Goal: Task Accomplishment & Management: Complete application form

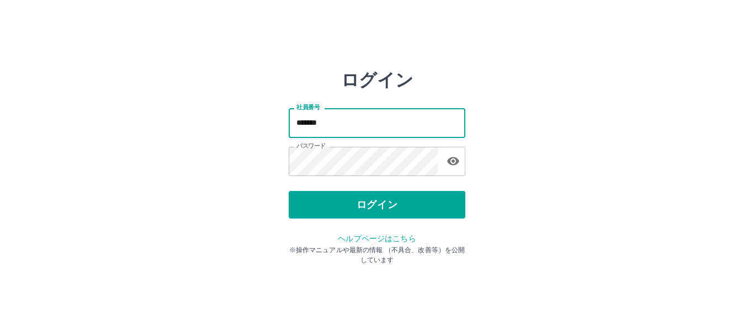
drag, startPoint x: 0, startPoint y: 0, endPoint x: 397, endPoint y: 126, distance: 416.5
click at [397, 126] on input "*******" at bounding box center [377, 122] width 177 height 29
type input "*******"
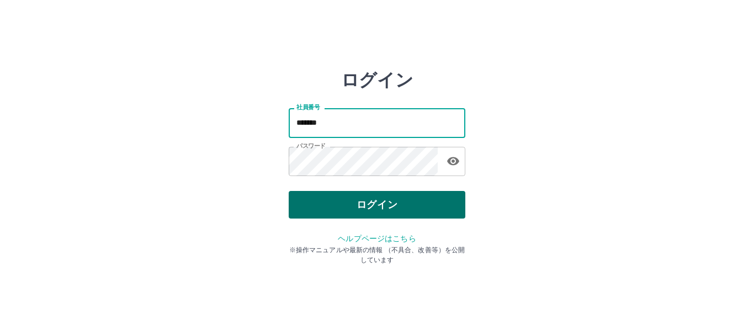
click at [444, 197] on button "ログイン" at bounding box center [377, 205] width 177 height 28
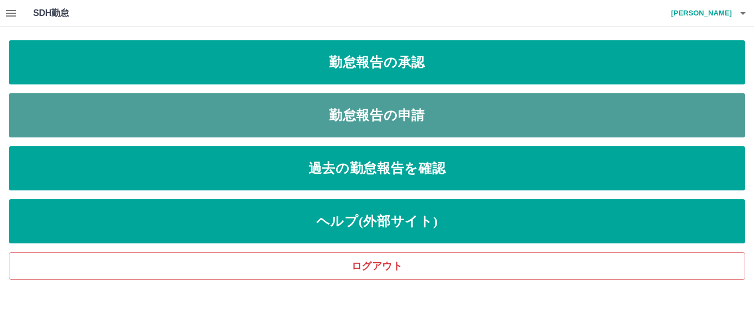
click at [493, 117] on link "勤怠報告の申請" at bounding box center [377, 115] width 737 height 44
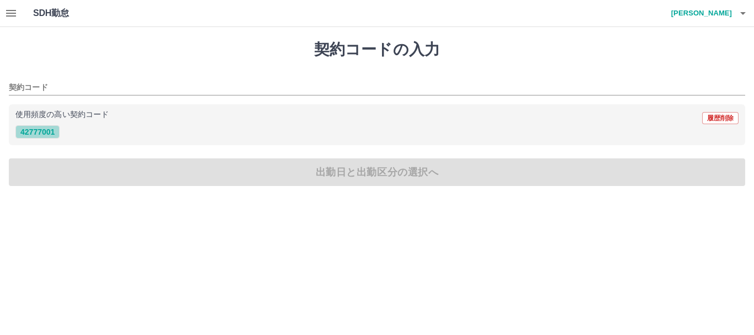
click at [47, 129] on button "42777001" at bounding box center [37, 131] width 44 height 13
type input "********"
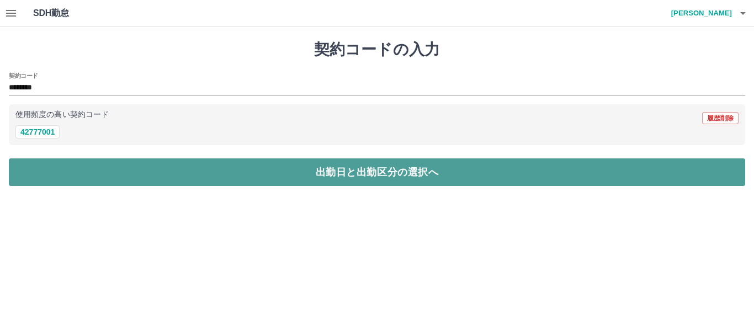
click at [106, 170] on button "出勤日と出勤区分の選択へ" at bounding box center [377, 172] width 737 height 28
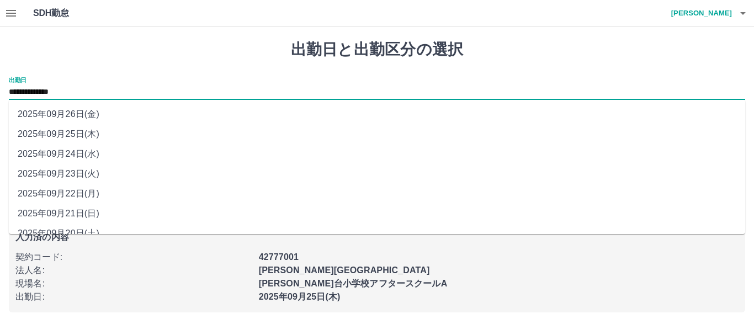
click at [118, 91] on input "**********" at bounding box center [377, 93] width 737 height 14
click at [107, 150] on li "2025年09月24日(水)" at bounding box center [377, 154] width 737 height 20
type input "**********"
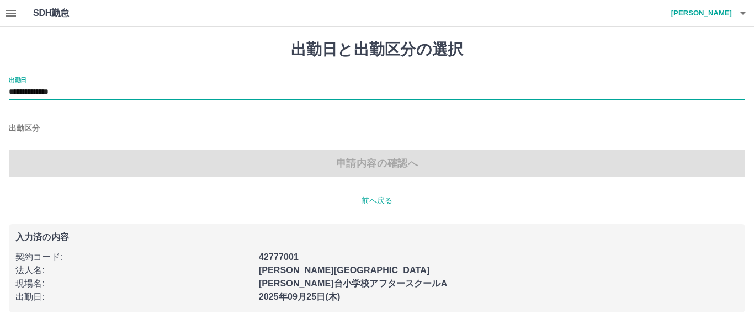
click at [136, 123] on input "出勤区分" at bounding box center [377, 129] width 737 height 14
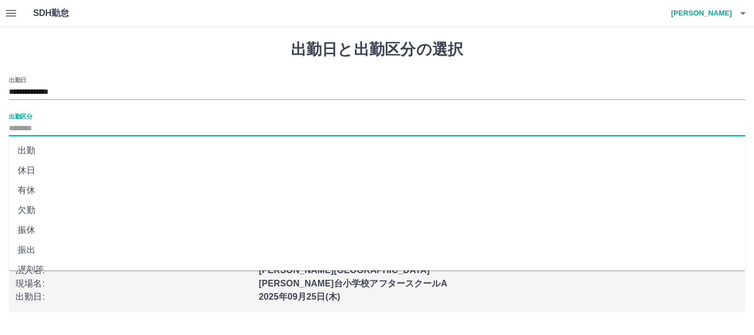
click at [129, 150] on li "出勤" at bounding box center [377, 151] width 737 height 20
type input "**"
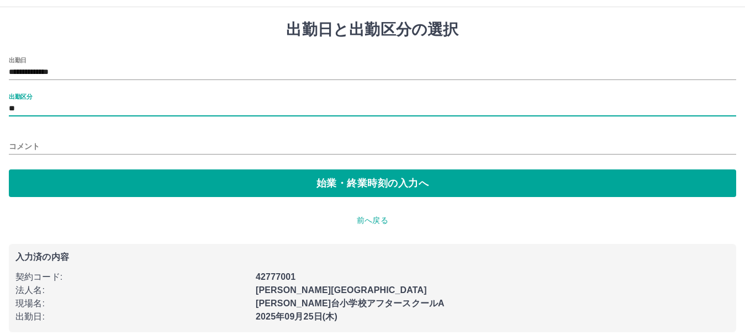
scroll to position [30, 0]
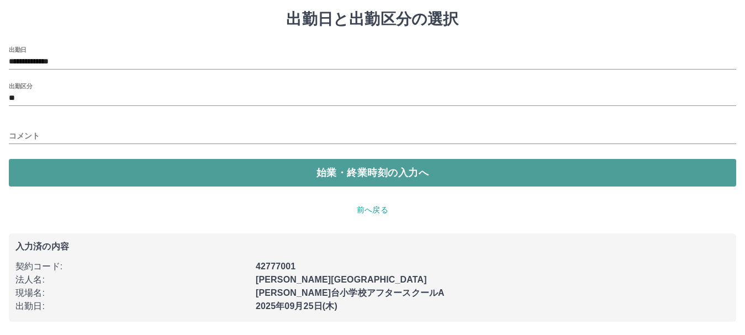
click at [257, 174] on button "始業・終業時刻の入力へ" at bounding box center [372, 173] width 727 height 28
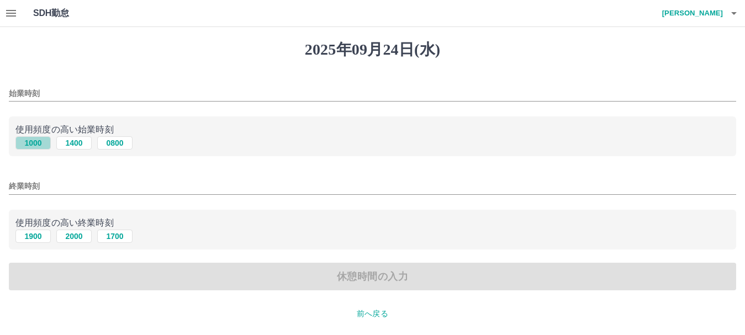
click at [43, 142] on button "1000" at bounding box center [32, 142] width 35 height 13
type input "****"
click at [34, 237] on button "1900" at bounding box center [32, 236] width 35 height 13
type input "****"
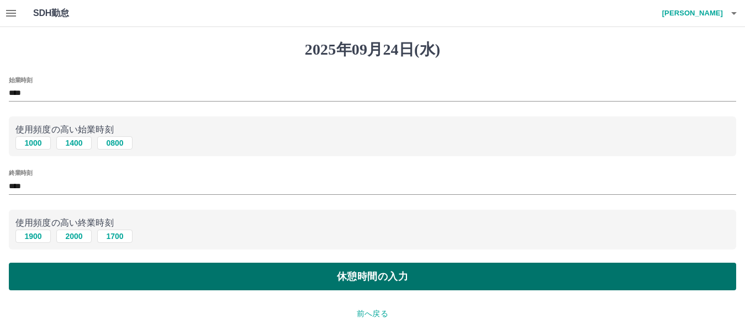
click at [209, 271] on button "休憩時間の入力" at bounding box center [372, 277] width 727 height 28
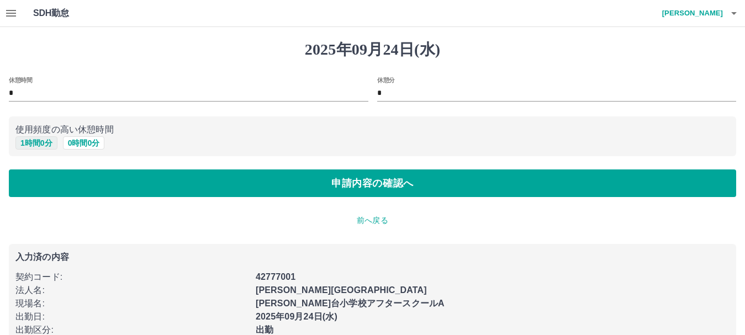
click at [51, 146] on button "1 時間 0 分" at bounding box center [36, 142] width 42 height 13
type input "*"
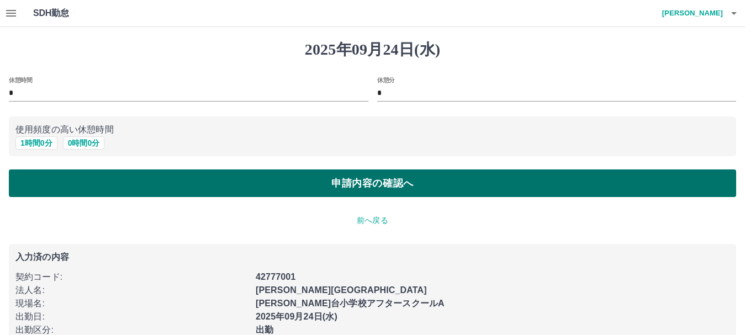
click at [242, 186] on button "申請内容の確認へ" at bounding box center [372, 184] width 727 height 28
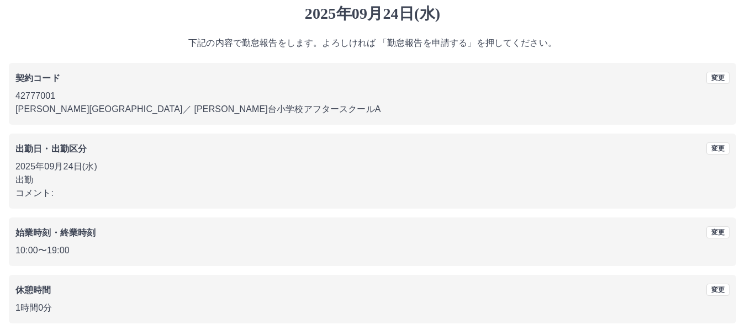
scroll to position [78, 0]
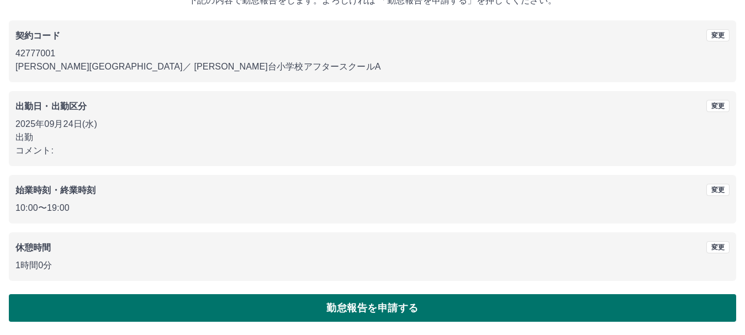
click at [458, 308] on button "勤怠報告を申請する" at bounding box center [372, 308] width 727 height 28
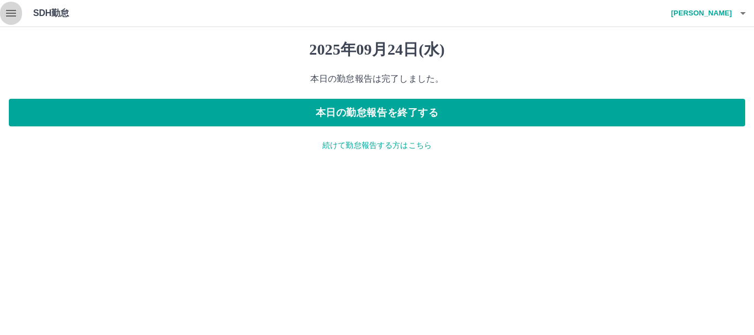
click at [9, 13] on icon "button" at bounding box center [11, 13] width 10 height 7
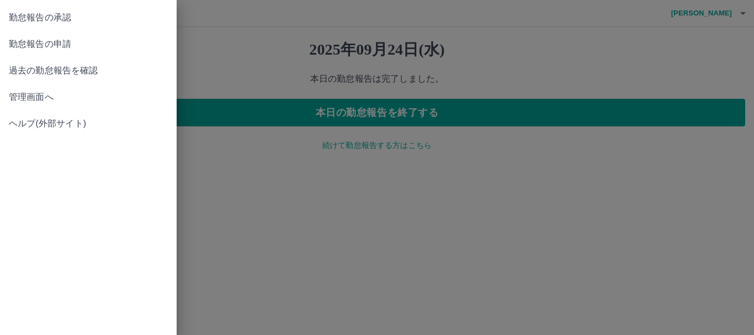
click at [14, 18] on span "勤怠報告の承認" at bounding box center [88, 17] width 159 height 13
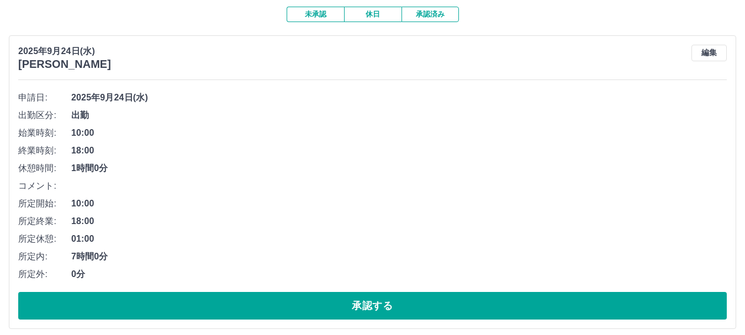
scroll to position [110, 0]
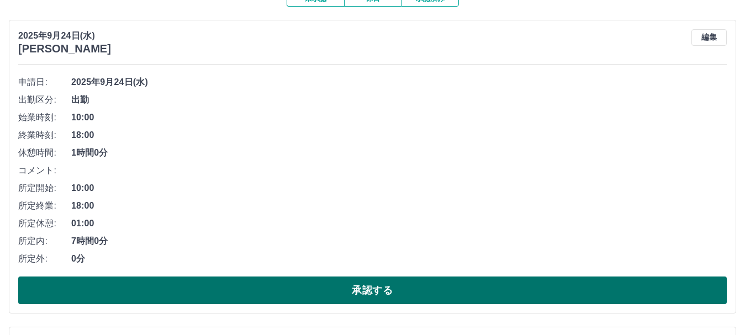
click at [568, 293] on button "承認する" at bounding box center [372, 291] width 708 height 28
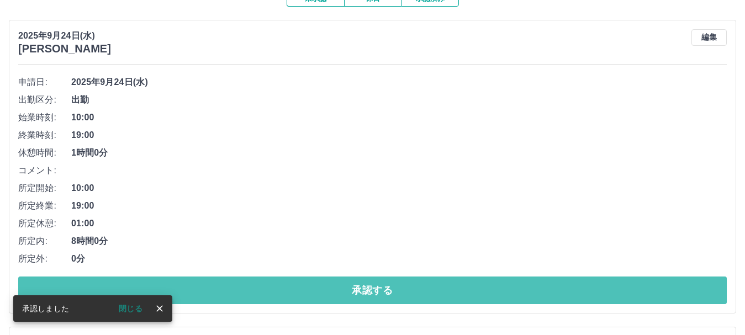
click at [568, 293] on button "承認する" at bounding box center [372, 291] width 708 height 28
click at [568, 292] on button "承認する" at bounding box center [372, 291] width 708 height 28
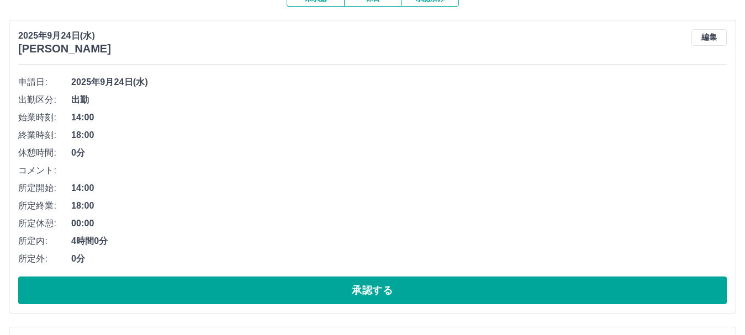
click at [568, 292] on button "承認する" at bounding box center [372, 291] width 708 height 28
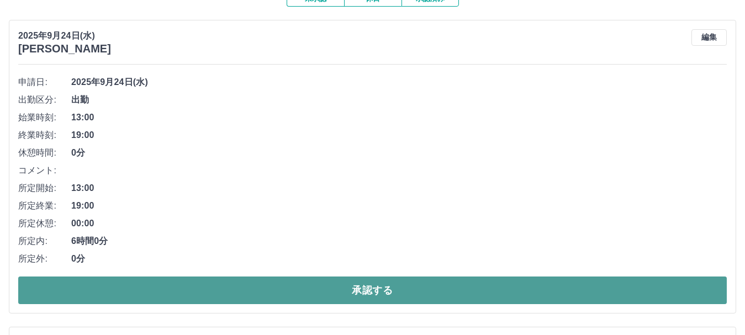
click at [633, 295] on button "承認する" at bounding box center [372, 291] width 708 height 28
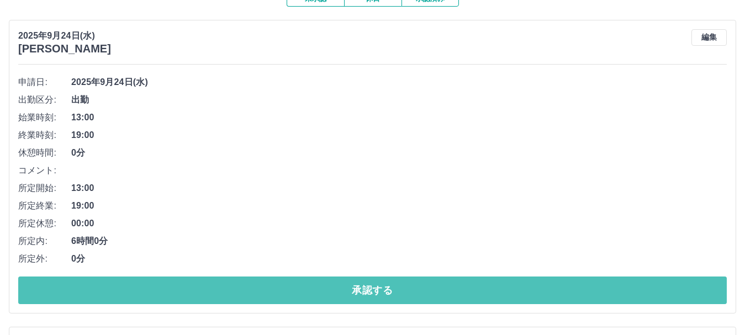
click at [632, 290] on button "承認する" at bounding box center [372, 291] width 708 height 28
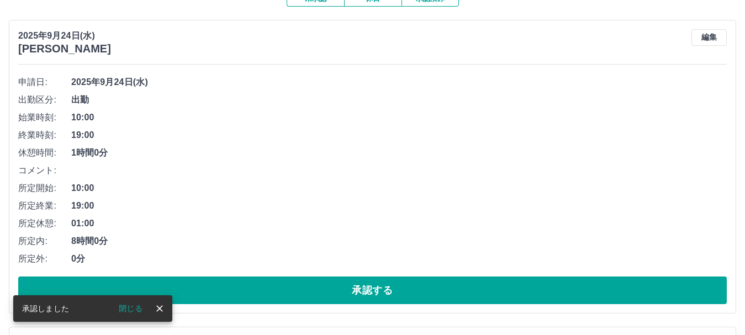
click at [632, 290] on button "承認する" at bounding box center [372, 291] width 708 height 28
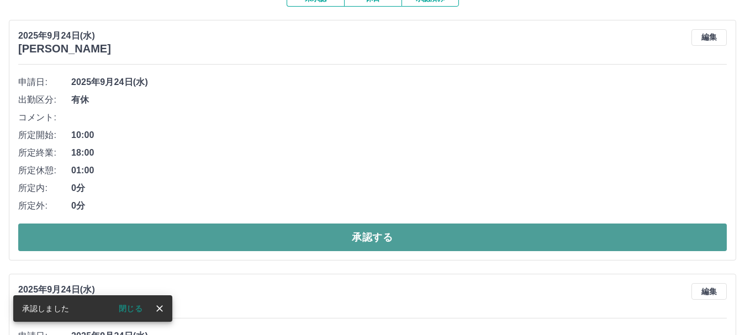
click at [634, 240] on button "承認する" at bounding box center [372, 238] width 708 height 28
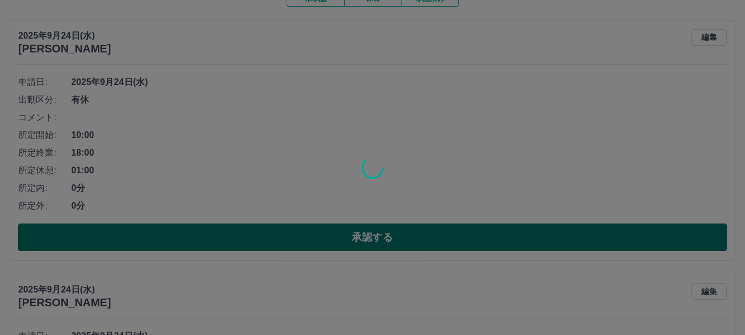
scroll to position [103, 0]
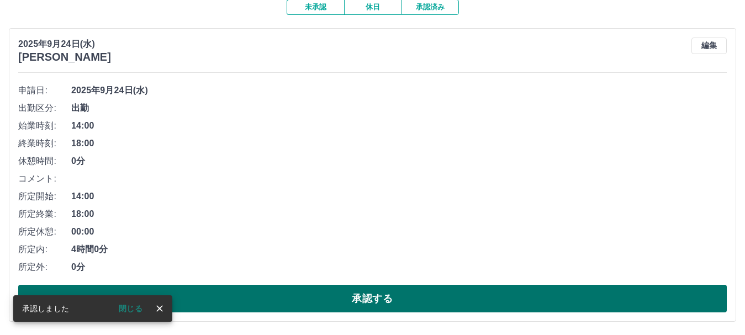
click at [635, 300] on button "承認する" at bounding box center [372, 299] width 708 height 28
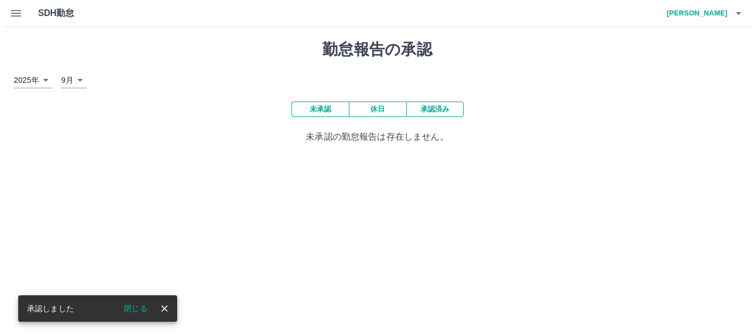
scroll to position [0, 0]
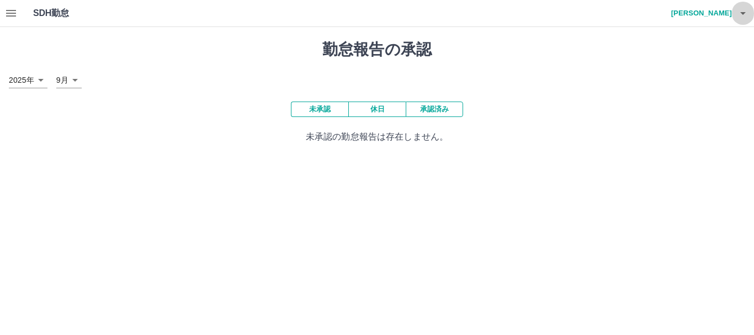
click at [737, 11] on icon "button" at bounding box center [743, 13] width 13 height 13
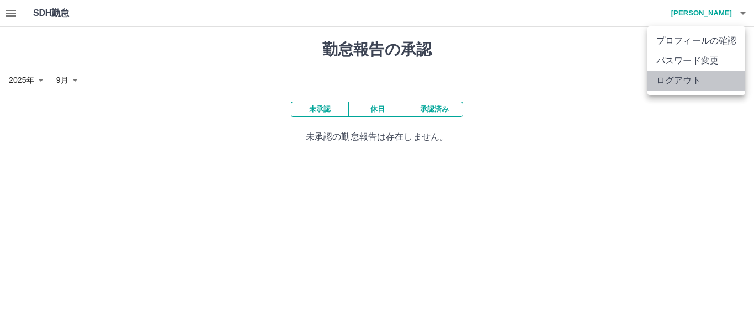
click at [696, 80] on li "ログアウト" at bounding box center [697, 81] width 98 height 20
